Goal: Information Seeking & Learning: Learn about a topic

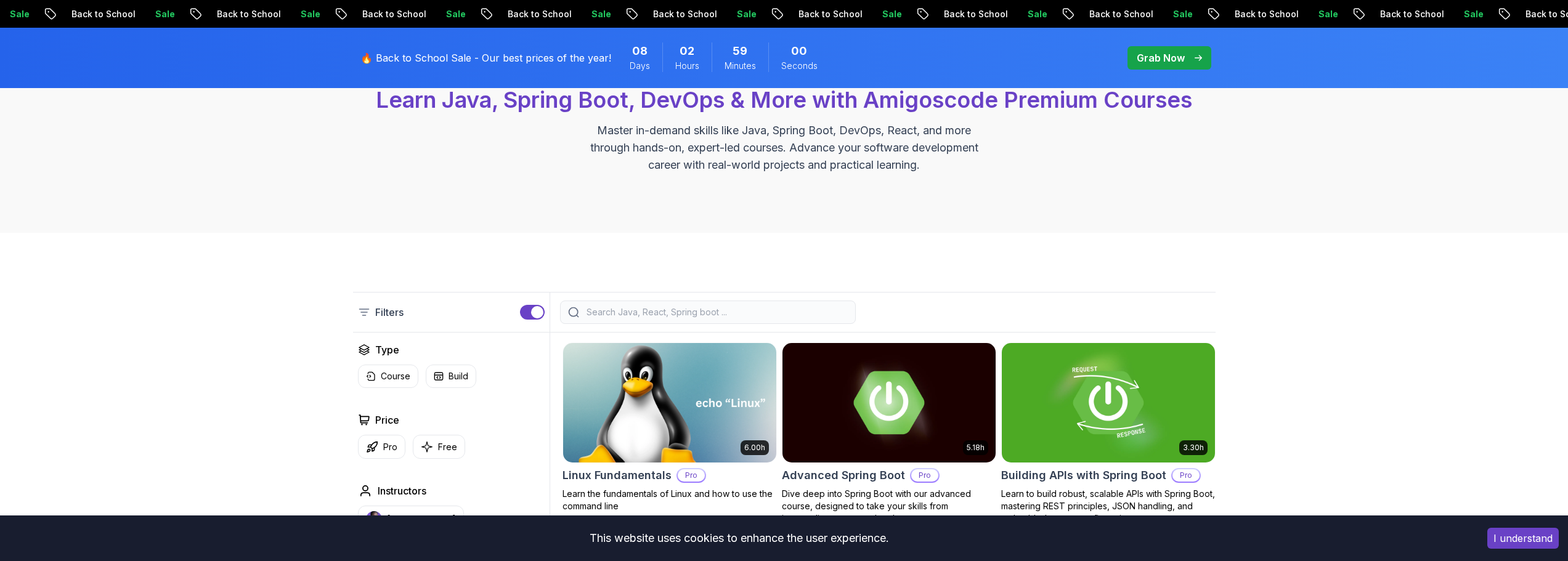
scroll to position [247, 0]
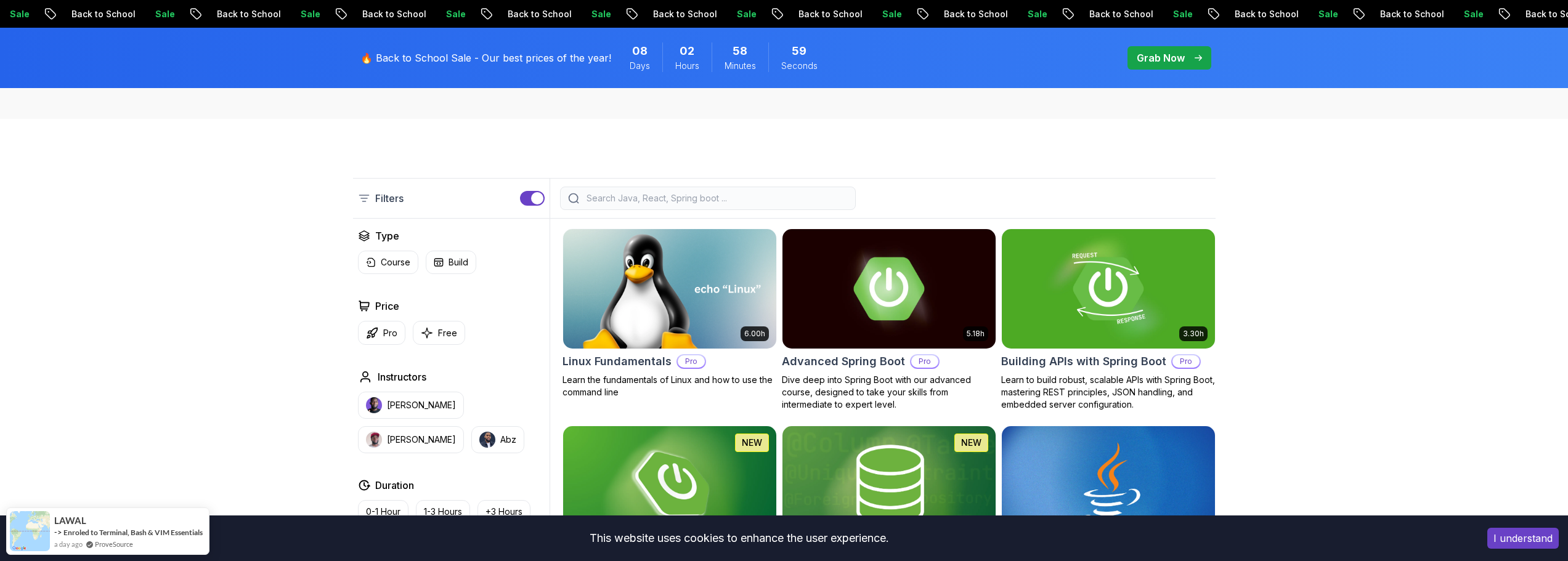
click at [696, 192] on input "search" at bounding box center [716, 198] width 264 height 12
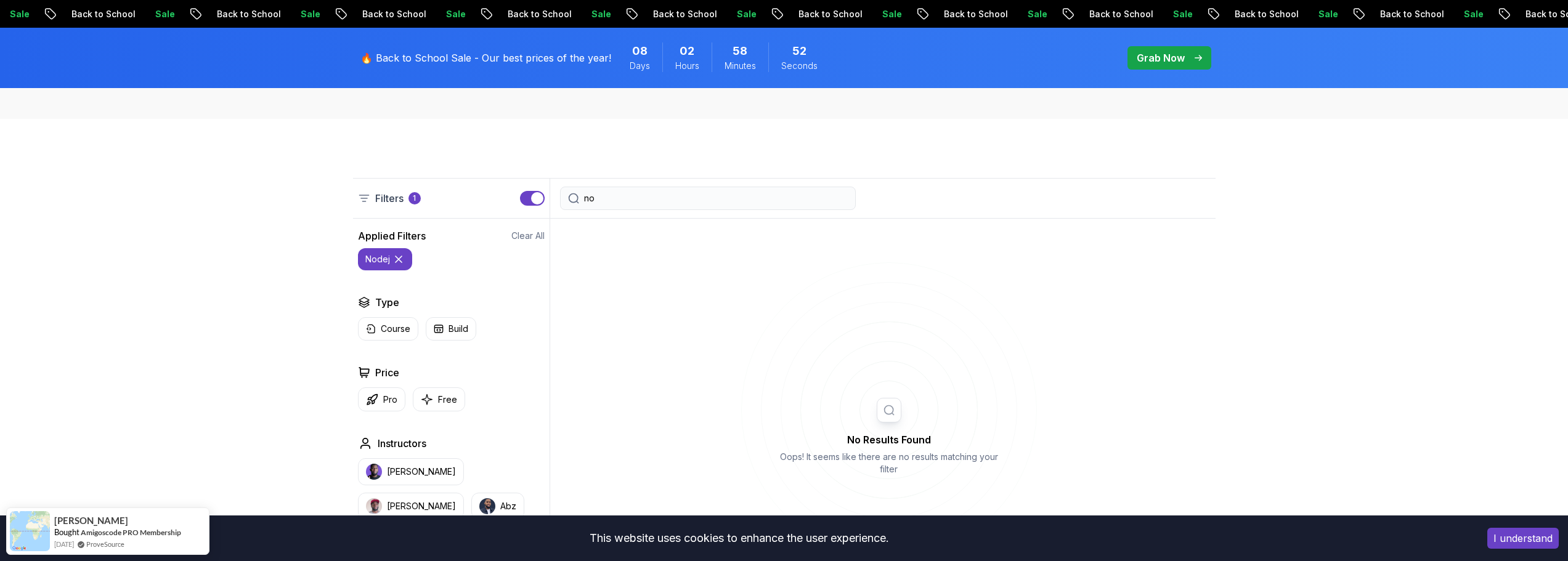
type input "n"
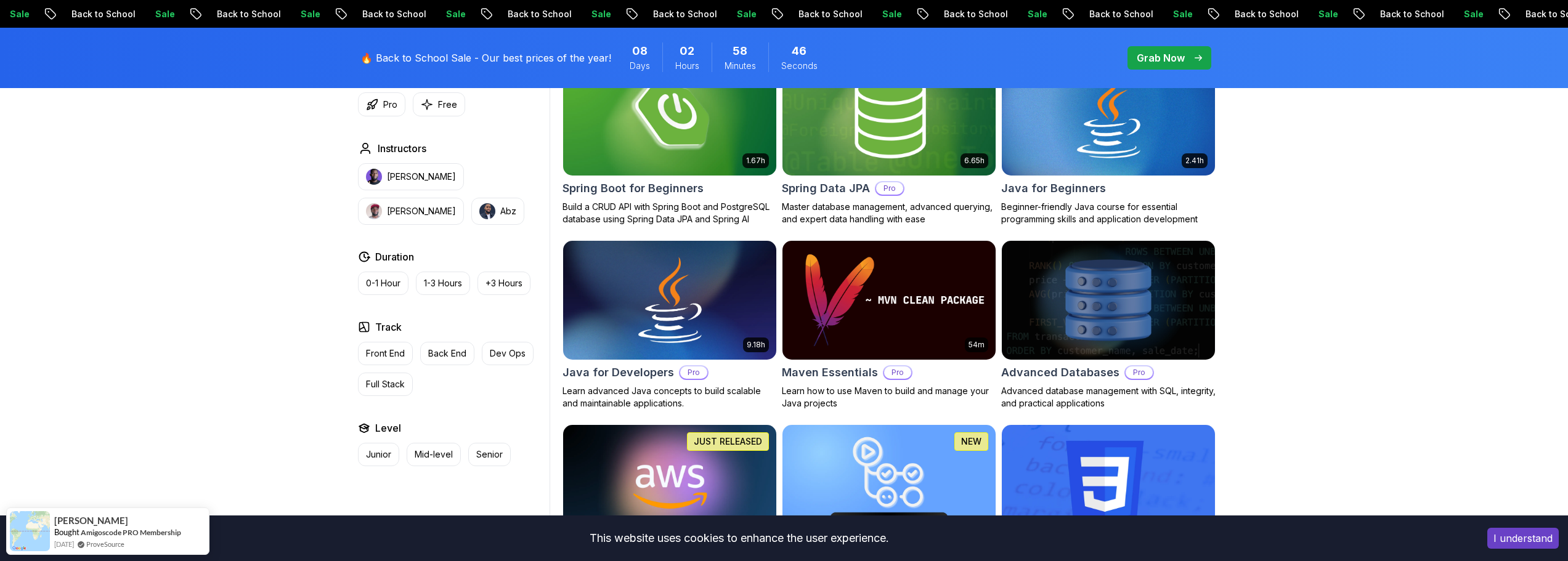
scroll to position [616, 0]
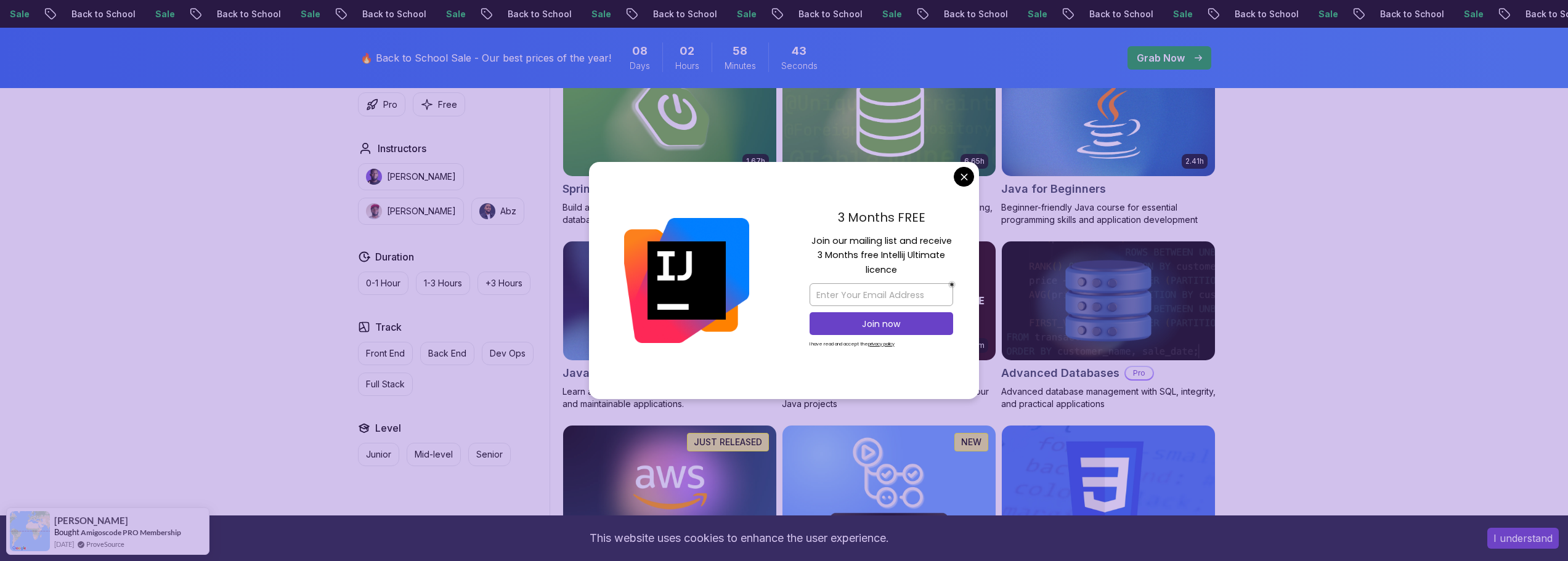
click at [955, 181] on div "3 Months FREE Join our mailing list and receive 3 Months free Intellij Ultimate…" at bounding box center [784, 281] width 390 height 238
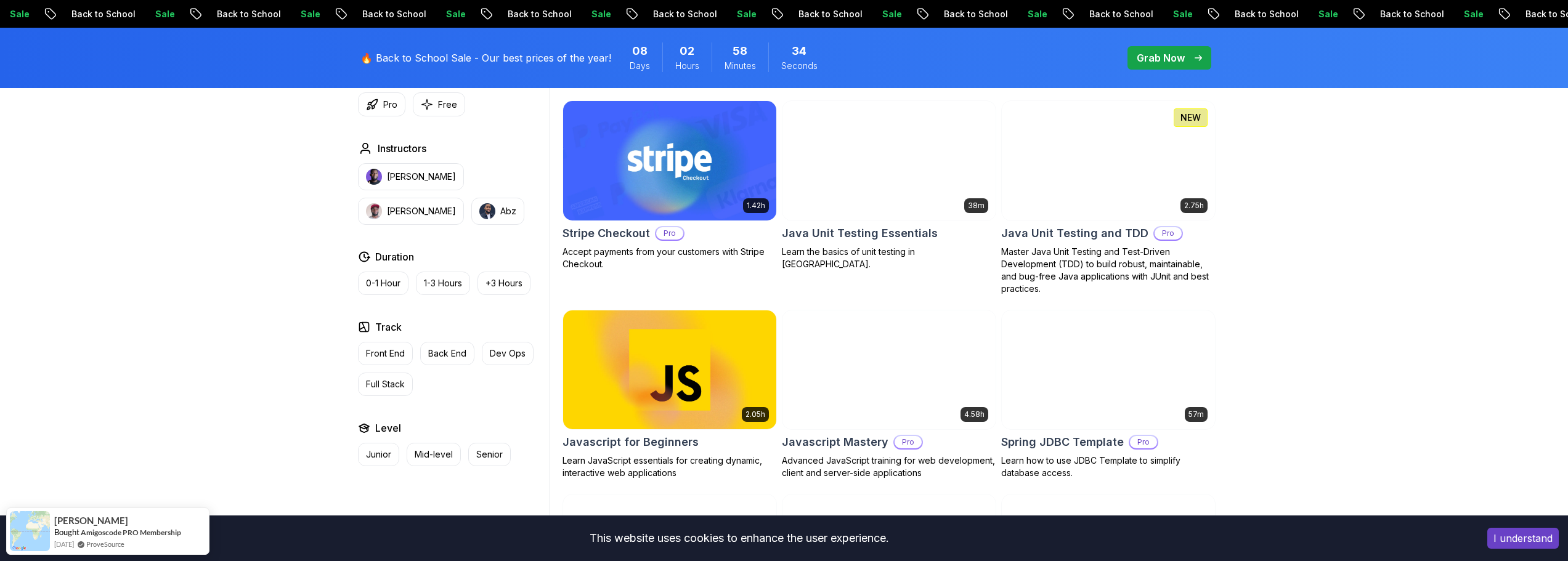
scroll to position [2156, 0]
